Goal: Information Seeking & Learning: Find specific page/section

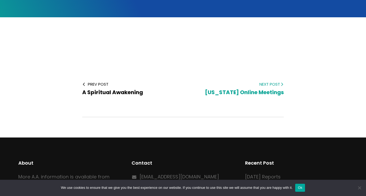
scroll to position [112, 0]
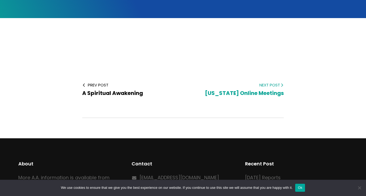
click at [237, 95] on span "[US_STATE] Online Meetings" at bounding box center [244, 92] width 79 height 7
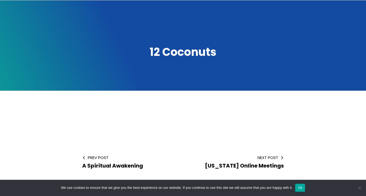
scroll to position [38, 0]
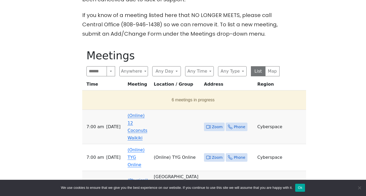
scroll to position [224, 0]
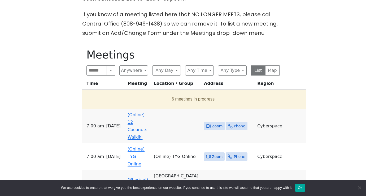
click at [147, 112] on link "(Online) 12 Coconuts Waikiki" at bounding box center [138, 125] width 20 height 27
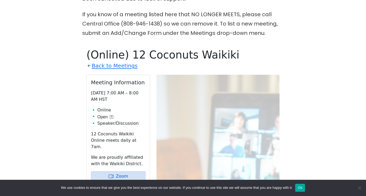
scroll to position [259, 0]
